Goal: Find contact information: Find contact information

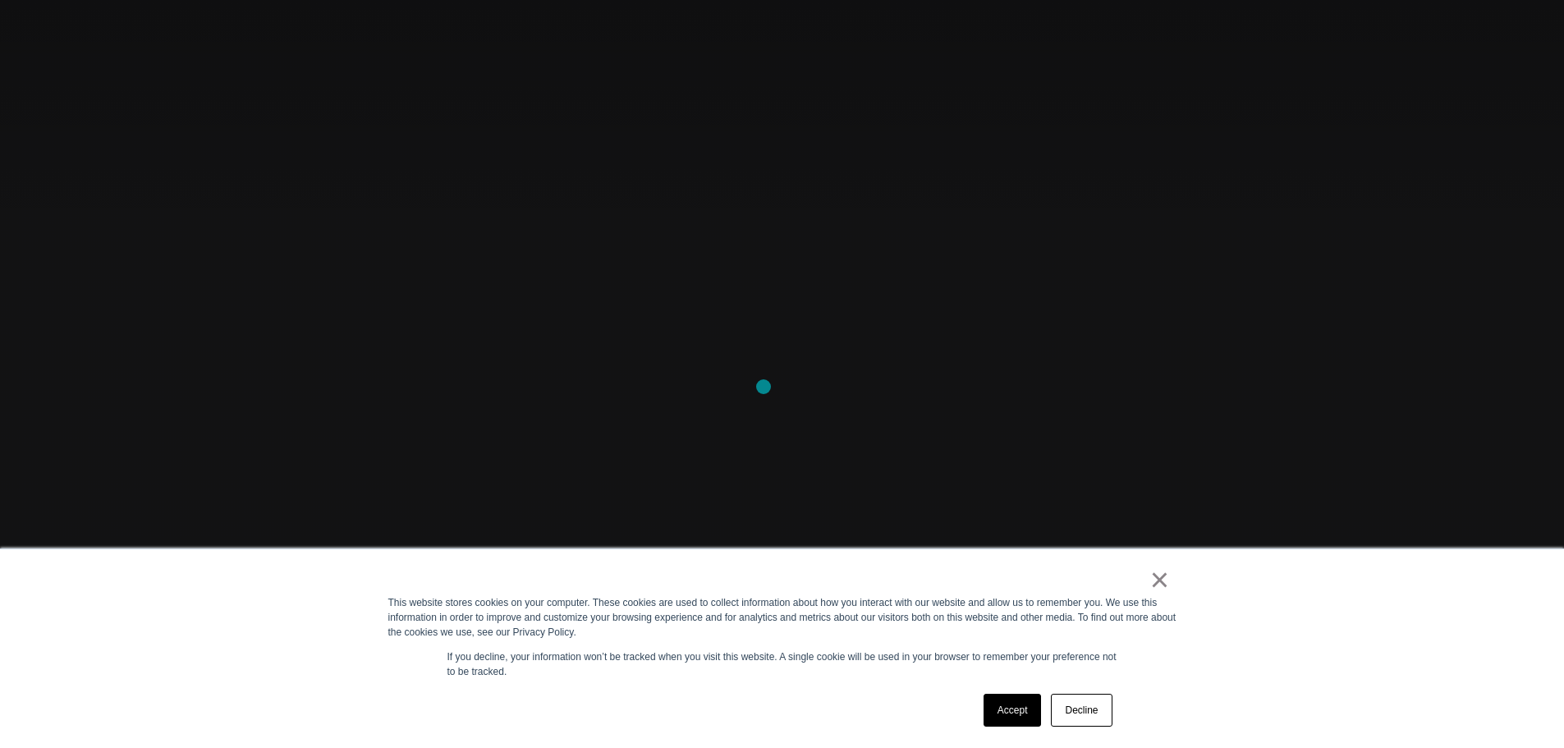
scroll to position [328, 0]
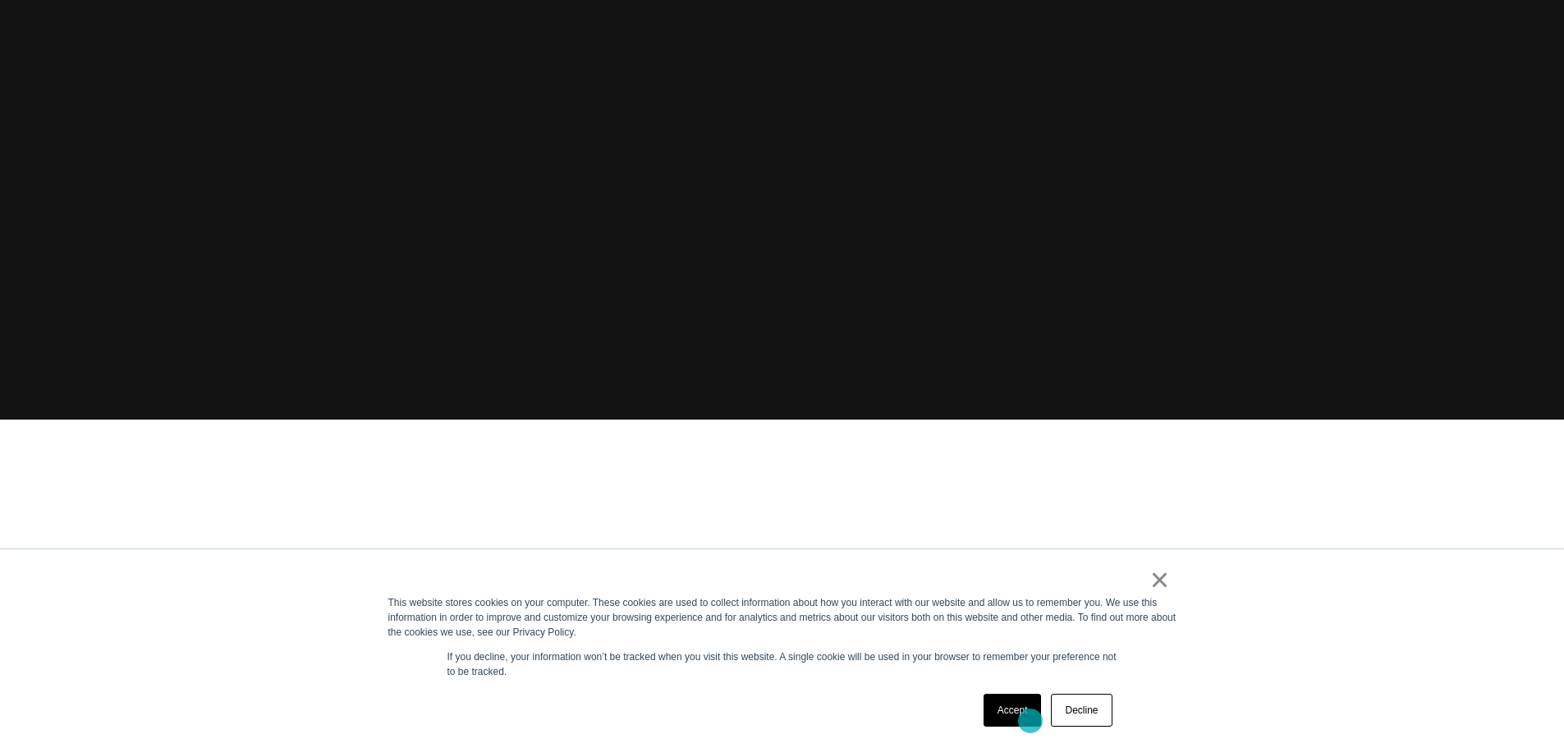
click at [1031, 718] on link "Accept" at bounding box center [1013, 710] width 58 height 33
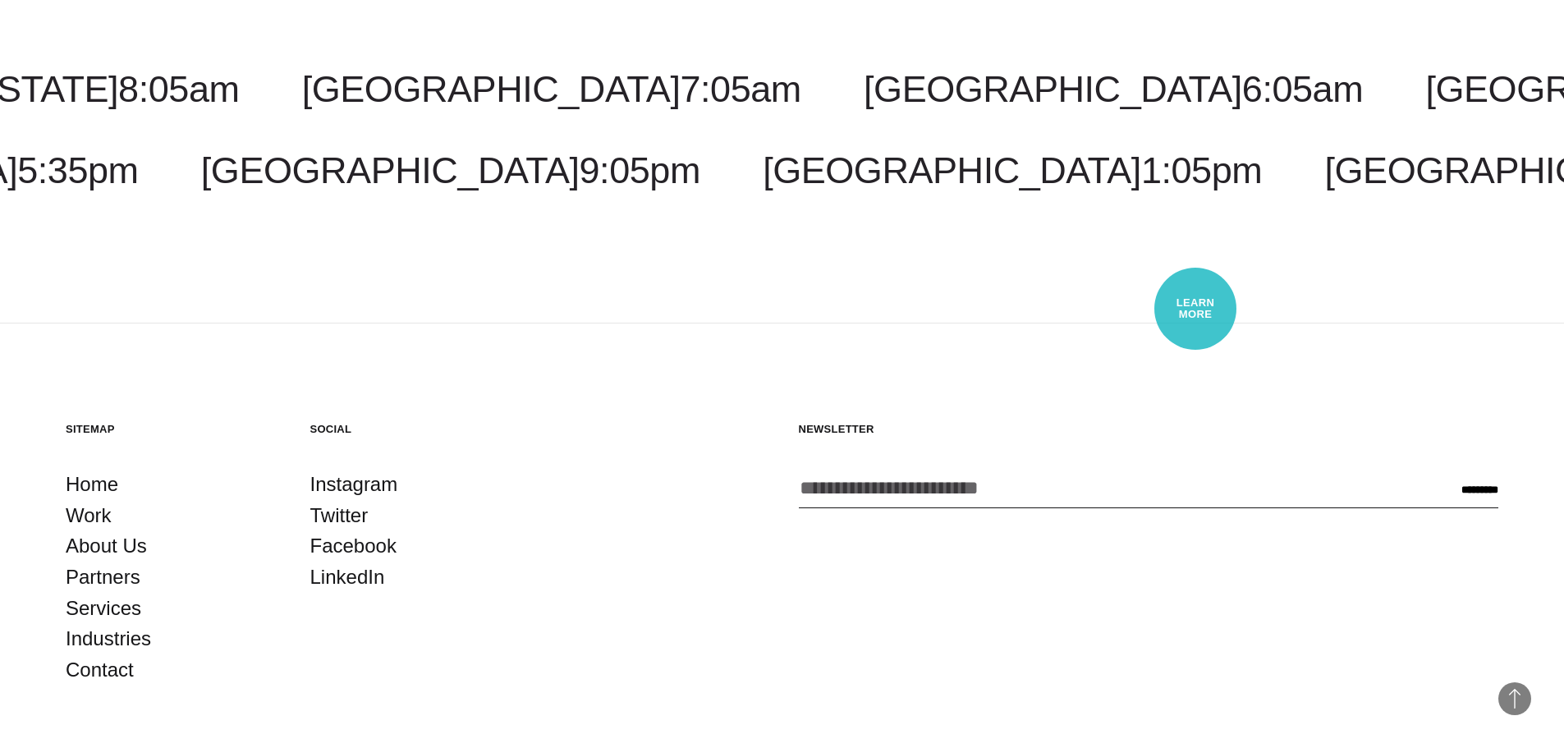
scroll to position [5178, 0]
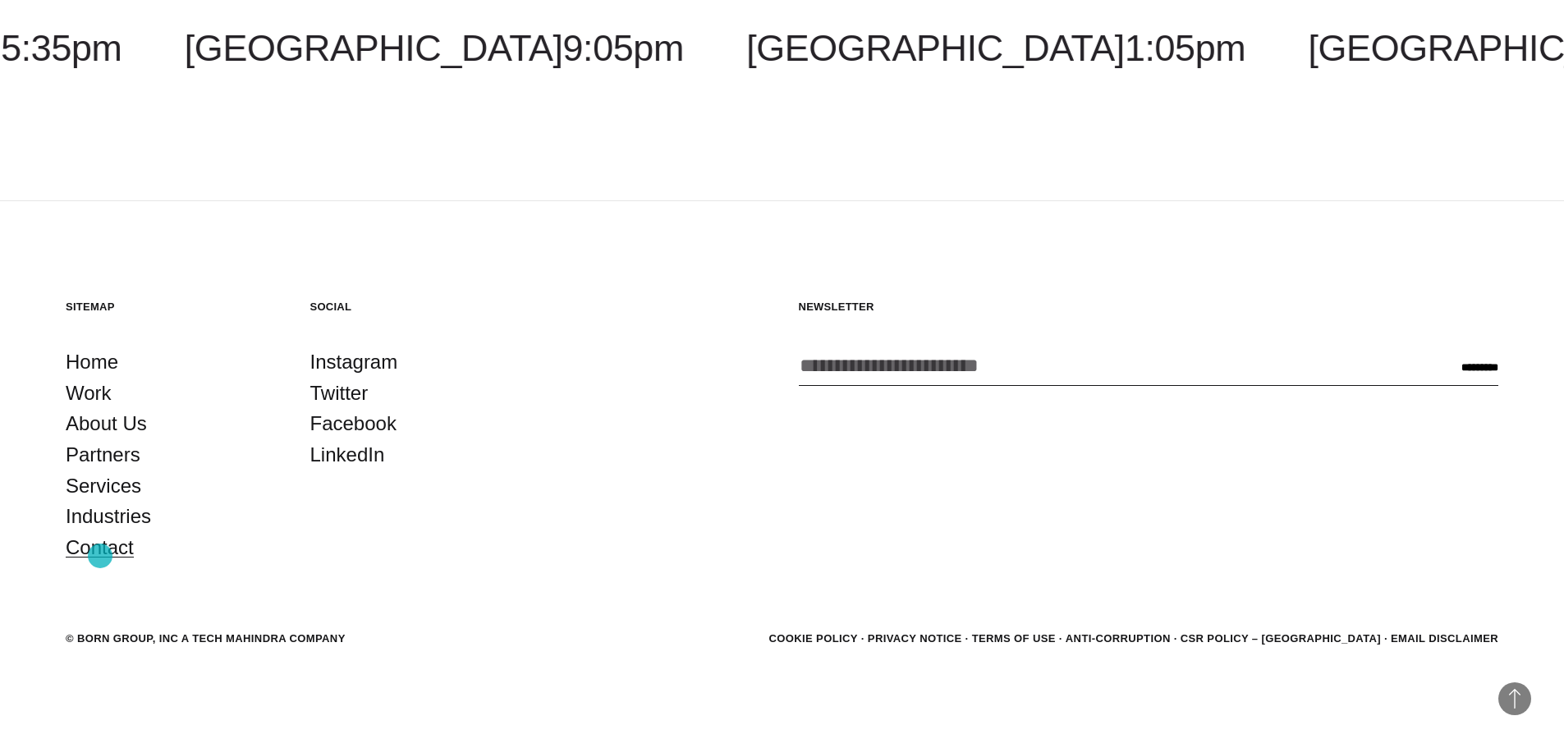
click at [100, 556] on link "Contact" at bounding box center [100, 547] width 68 height 31
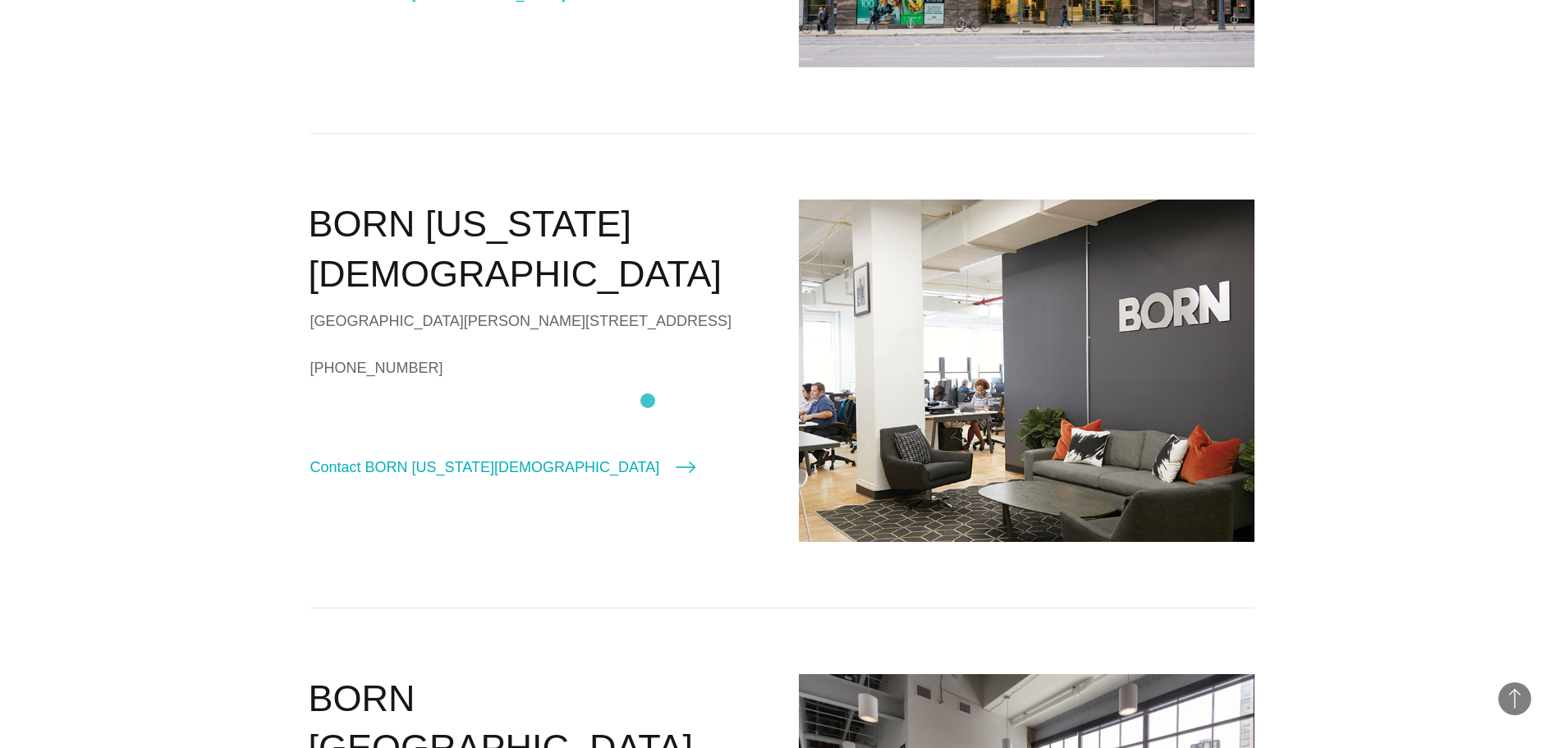
scroll to position [1314, 0]
